Goal: Task Accomplishment & Management: Manage account settings

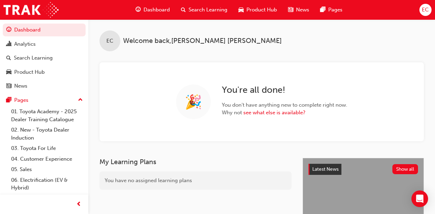
click at [212, 5] on div "Search Learning" at bounding box center [204, 10] width 58 height 14
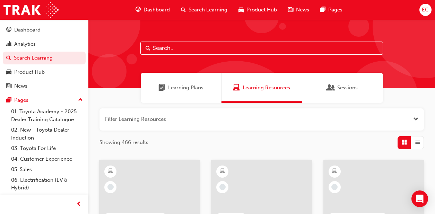
click at [212, 11] on span "Search Learning" at bounding box center [208, 10] width 39 height 8
click at [214, 7] on span "Search Learning" at bounding box center [208, 10] width 39 height 8
click at [180, 50] on input "text" at bounding box center [261, 48] width 243 height 13
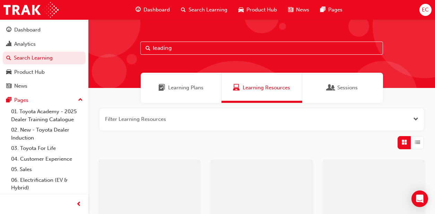
type input "leading"
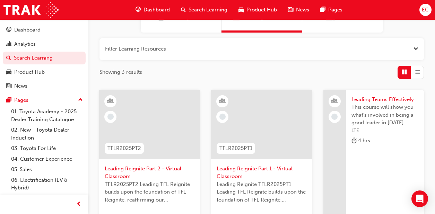
scroll to position [71, 0]
click at [148, 176] on span "Leading Reignite Part 2 - Virtual Classroom" at bounding box center [150, 172] width 90 height 16
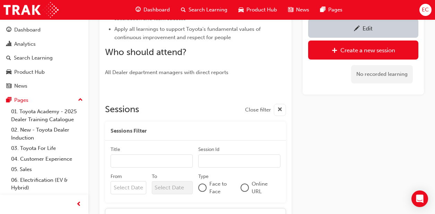
click at [131, 187] on input "From" at bounding box center [129, 187] width 36 height 13
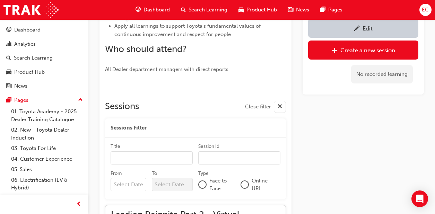
click at [146, 178] on input "From Previous Month Next Month [DATE] Su Mo Tu We Th Fr Sa 31 1 2 3 4 5 6 7 8 9…" at bounding box center [129, 184] width 36 height 13
type input "[DATE]"
click at [163, 183] on input "To Next Month [DATE] Su Mo Tu We Th Fr Sa 31 1 2 3 4 5 6 7 8 9 10 11 12 13 14 1…" at bounding box center [172, 185] width 41 height 13
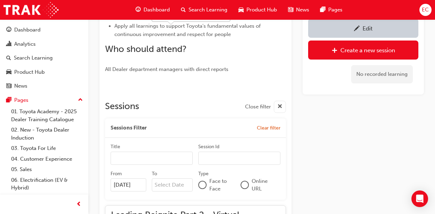
click at [193, 179] on input "To Next Month [DATE] Su Mo Tu We Th Fr Sa 31 1 2 3 4 5 6 7 8 9 10 11 12 13 14 1…" at bounding box center [172, 185] width 41 height 13
type input "[DATE]"
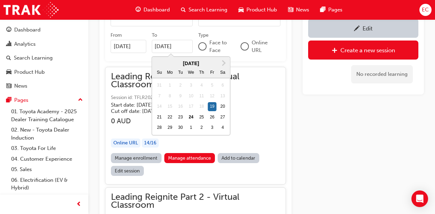
scroll to position [520, 0]
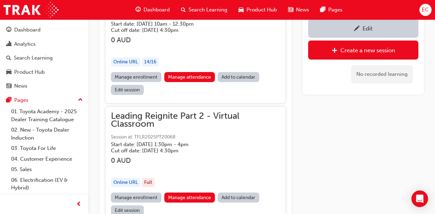
scroll to position [594, 0]
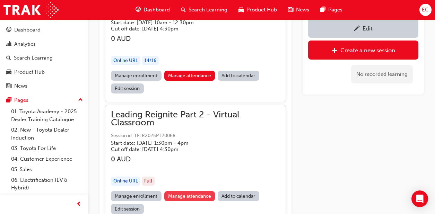
click at [178, 199] on link "Manage attendance" at bounding box center [189, 196] width 51 height 10
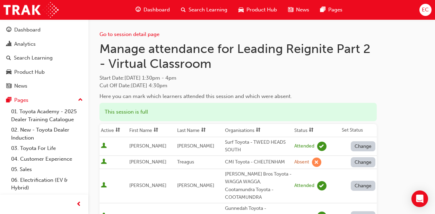
click at [139, 130] on th "First Name" at bounding box center [152, 130] width 48 height 13
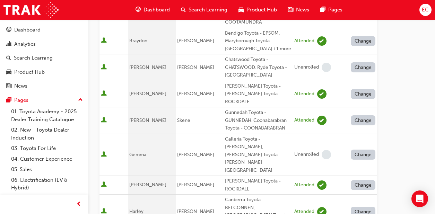
scroll to position [84, 0]
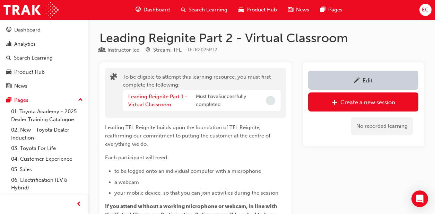
scroll to position [71, 0]
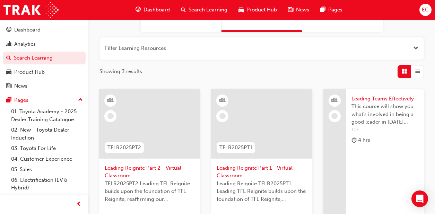
click at [157, 173] on span "Leading Reignite Part 2 - Virtual Classroom" at bounding box center [150, 172] width 90 height 16
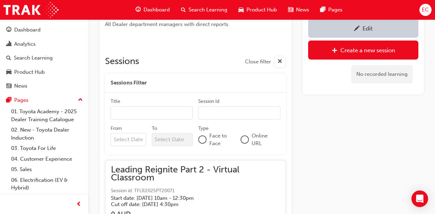
scroll to position [418, 0]
click at [137, 112] on input "Title" at bounding box center [152, 112] width 82 height 13
click at [127, 138] on input "From" at bounding box center [129, 139] width 36 height 13
click at [136, 133] on input "From Previous Month Next Month [DATE] Su Mo Tu We Th Fr Sa 31 1 2 3 4 5 6 7 8 9…" at bounding box center [129, 139] width 36 height 13
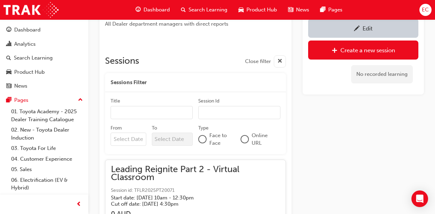
type input "[DATE]"
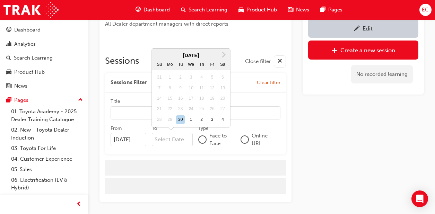
click at [159, 141] on input "To Next Month [DATE] Su Mo Tu We Th Fr Sa 31 1 2 3 4 5 6 7 8 9 10 11 12 13 14 1…" at bounding box center [172, 139] width 41 height 13
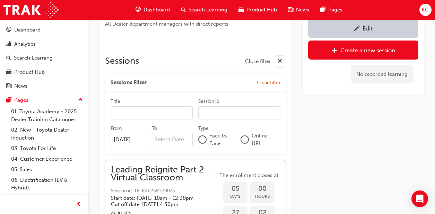
click at [173, 136] on input "To Next Month [DATE] Su Mo Tu We Th Fr Sa 31 1 2 3 4 5 6 7 8 9 10 11 12 13 14 1…" at bounding box center [172, 139] width 41 height 13
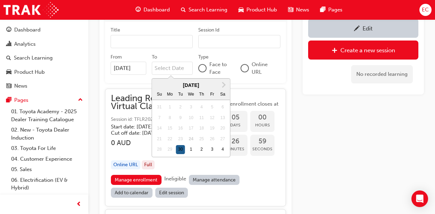
click at [180, 151] on div "30" at bounding box center [180, 149] width 9 height 9
click at [180, 75] on input "To Next Month [DATE] Su Mo Tu We Th Fr Sa 31 1 2 3 4 5 6 7 8 9 10 11 12 13 14 1…" at bounding box center [172, 68] width 41 height 13
type input "[DATE]"
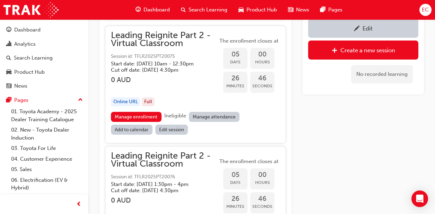
scroll to position [554, 0]
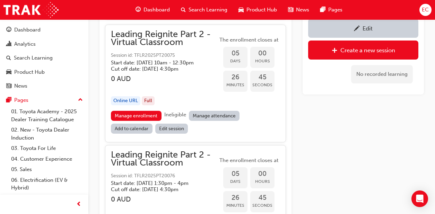
click at [214, 119] on link "Manage attendance" at bounding box center [214, 116] width 51 height 10
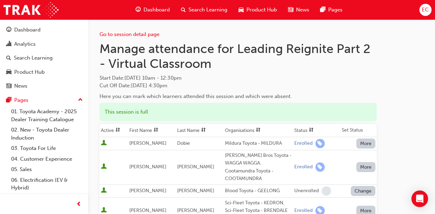
click at [150, 127] on th "First Name" at bounding box center [152, 130] width 48 height 13
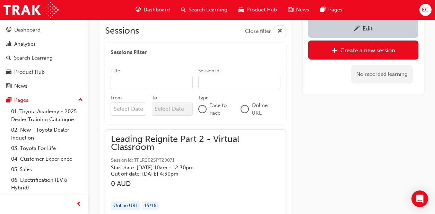
scroll to position [448, 0]
click at [131, 105] on input "From" at bounding box center [129, 109] width 36 height 13
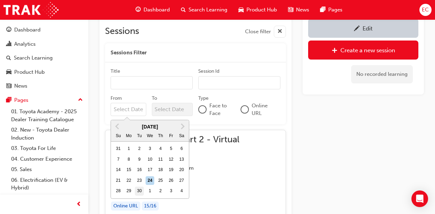
click at [138, 188] on div "30" at bounding box center [139, 191] width 9 height 9
click at [138, 116] on input "From Previous Month Next Month [DATE] Su Mo Tu We Th Fr Sa 31 1 2 3 4 5 6 7 8 9…" at bounding box center [129, 109] width 36 height 13
type input "[DATE]"
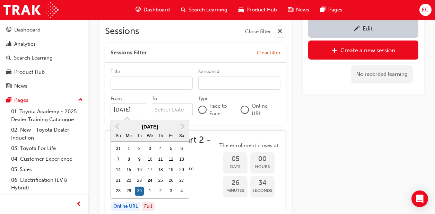
click at [175, 106] on input "To" at bounding box center [172, 109] width 41 height 13
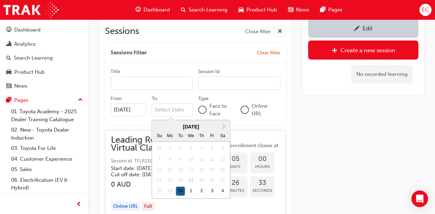
click at [179, 191] on div "30" at bounding box center [180, 191] width 9 height 9
click at [179, 116] on input "To Next Month [DATE] Su Mo Tu We Th Fr Sa 31 1 2 3 4 5 6 7 8 9 10 11 12 13 14 1…" at bounding box center [172, 109] width 41 height 13
type input "[DATE]"
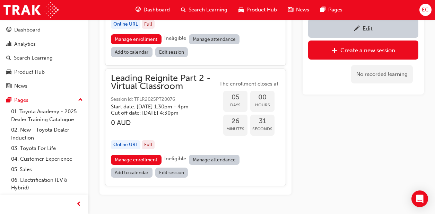
scroll to position [631, 0]
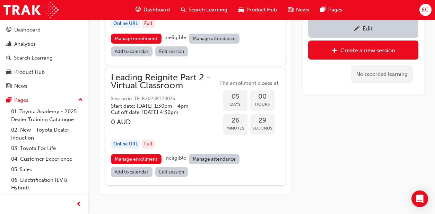
click at [202, 164] on link "Manage attendance" at bounding box center [214, 159] width 51 height 10
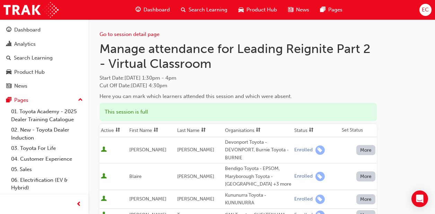
click at [141, 131] on th "First Name" at bounding box center [152, 130] width 48 height 13
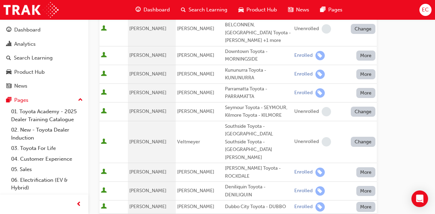
scroll to position [336, 0]
